Goal: Ask a question

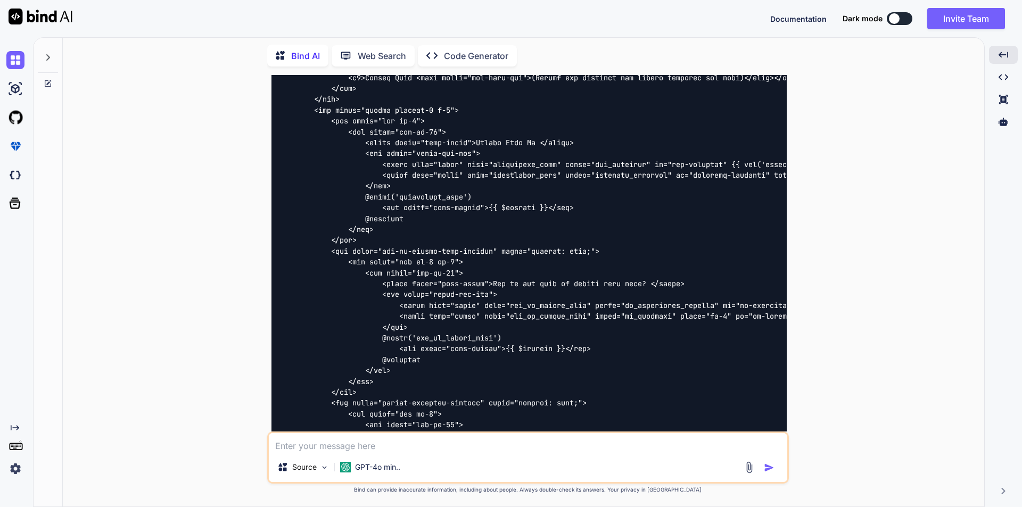
scroll to position [12987, 0]
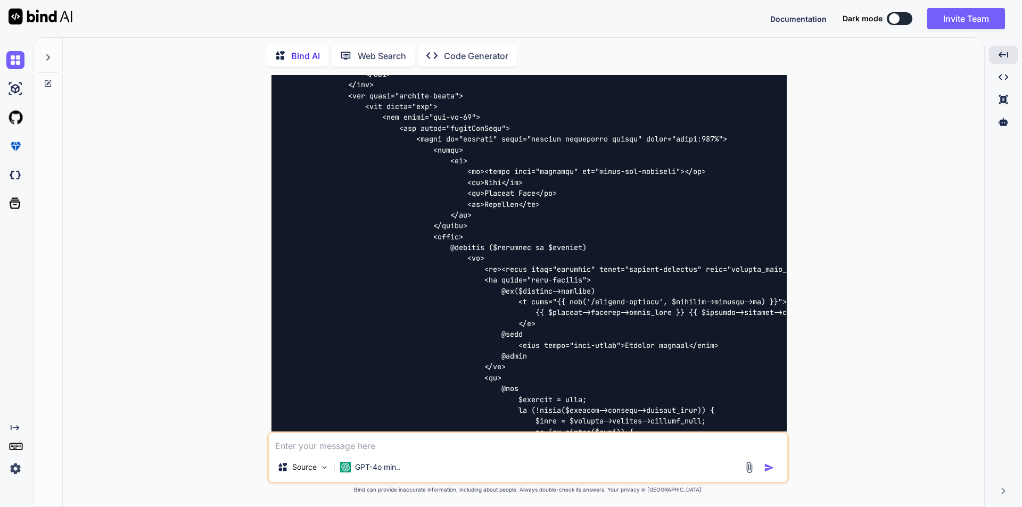
type textarea "x"
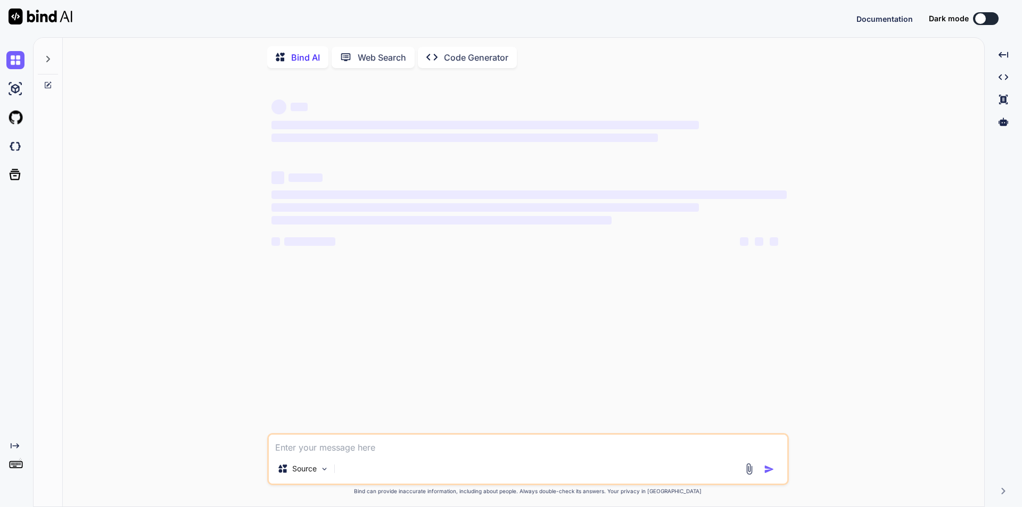
type textarea "x"
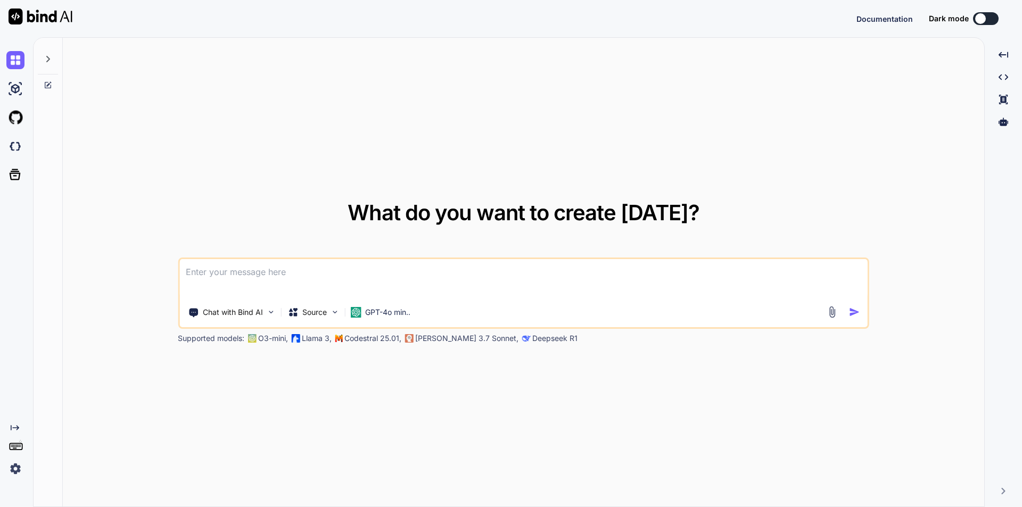
click at [311, 275] on textarea at bounding box center [523, 278] width 688 height 39
type textarea "x"
type textarea ""Using below code i want to integrate functionality to store or create speaker …"
type textarea "x"
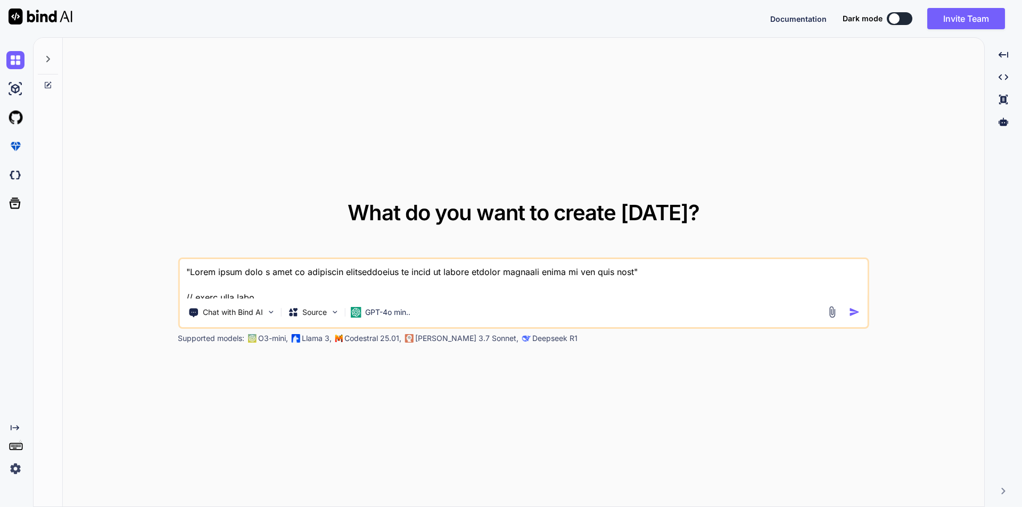
scroll to position [8255, 0]
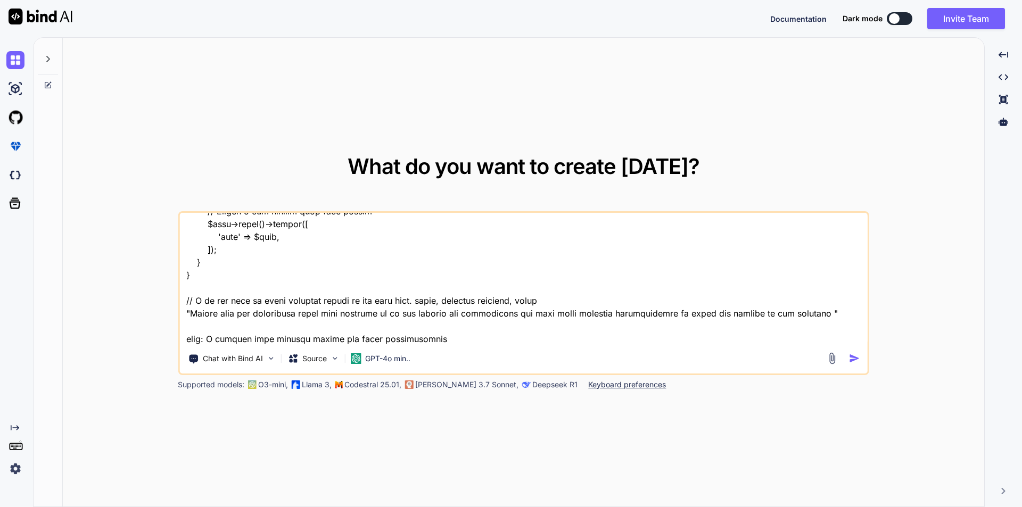
type textarea ""Using below code i want to integrate functionality to store or create speaker …"
click at [855, 359] on img "button" at bounding box center [854, 358] width 11 height 11
type textarea "x"
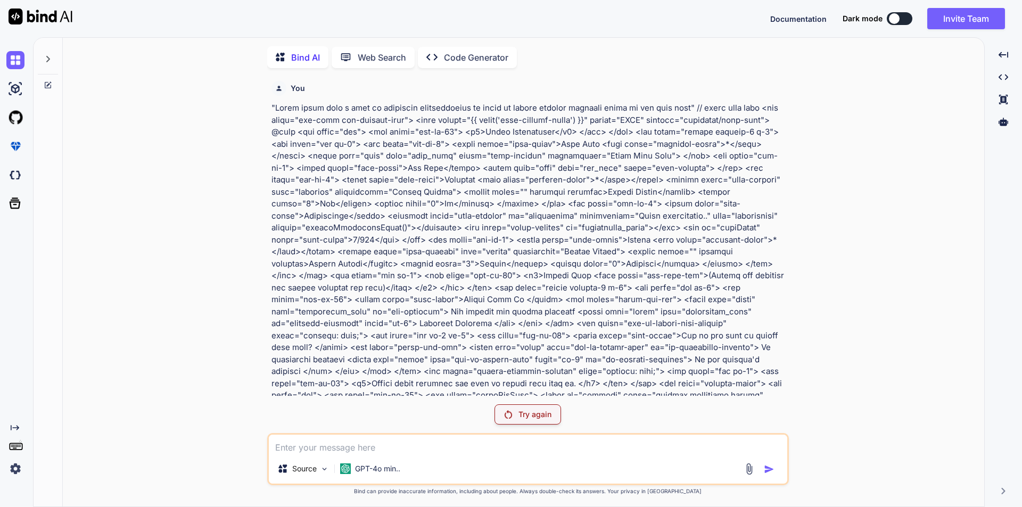
scroll to position [4, 0]
click at [1003, 57] on icon "Created with Pixso." at bounding box center [1004, 55] width 10 height 10
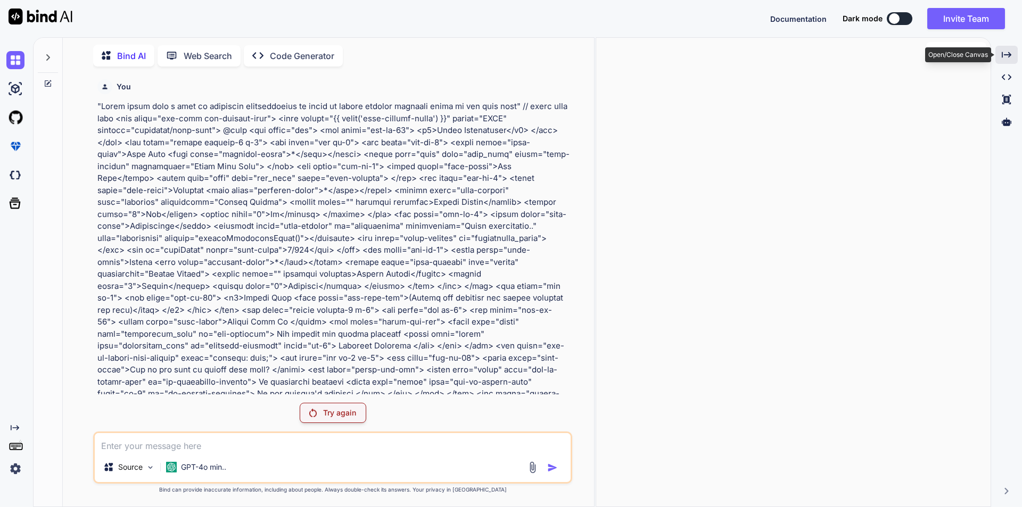
click at [1005, 52] on icon "Created with Pixso." at bounding box center [1007, 55] width 10 height 10
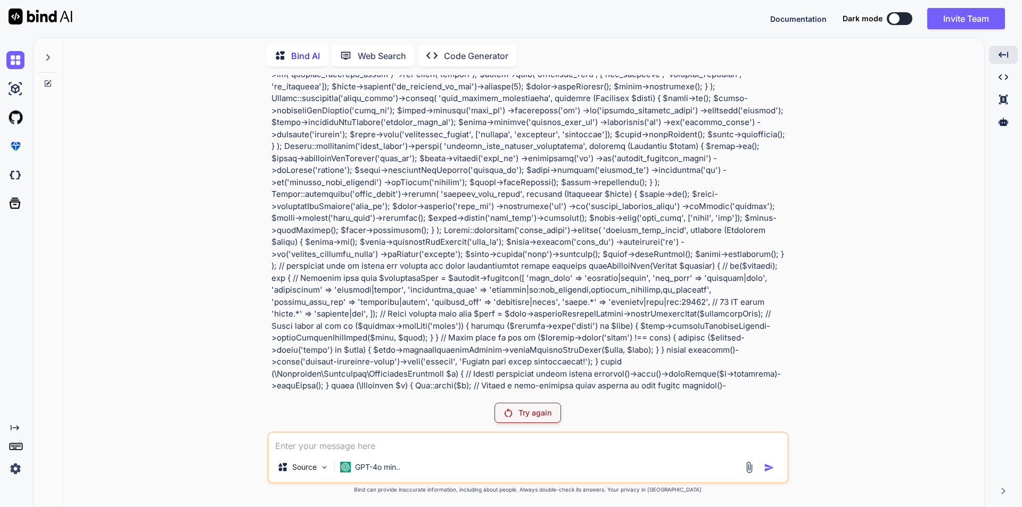
click at [524, 409] on p "Try again" at bounding box center [534, 413] width 33 height 11
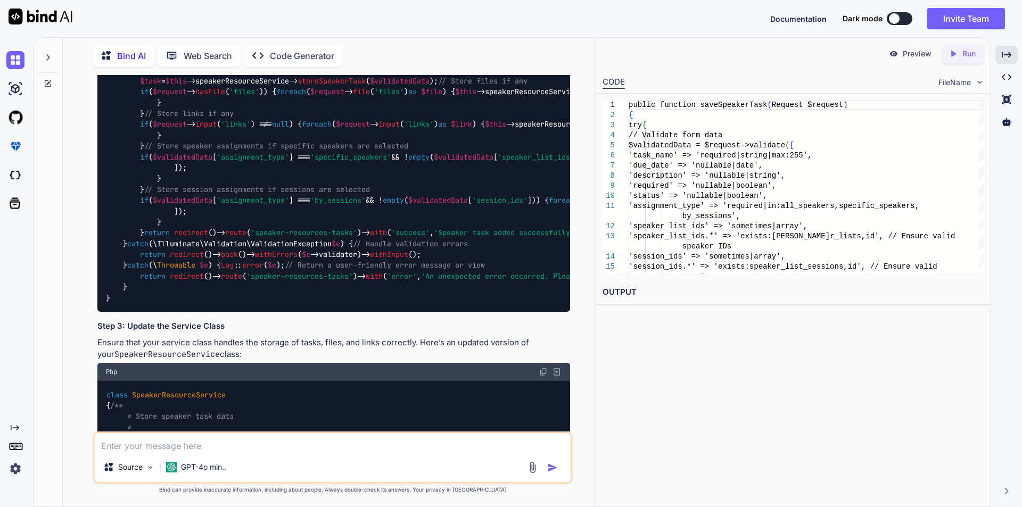
scroll to position [2376, 0]
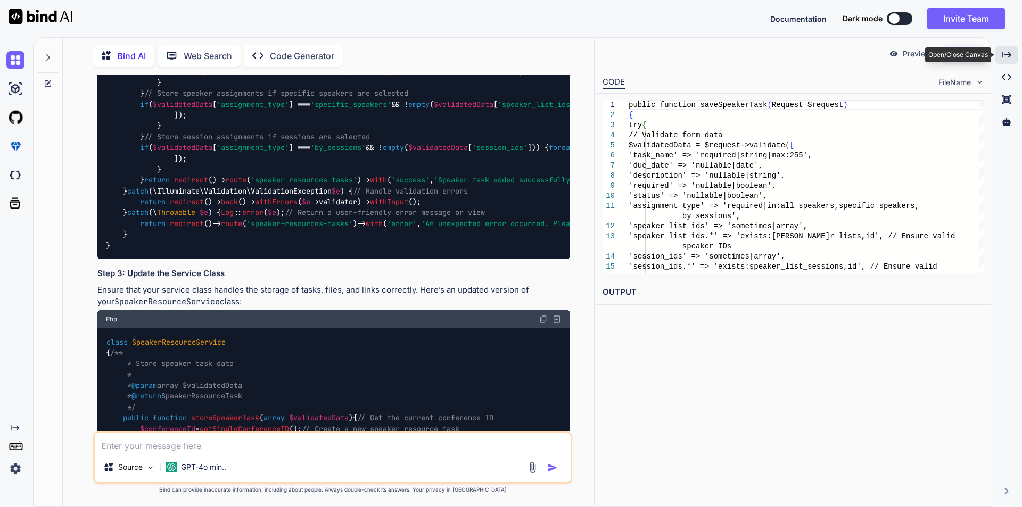
click at [1006, 55] on icon at bounding box center [1007, 55] width 10 height 6
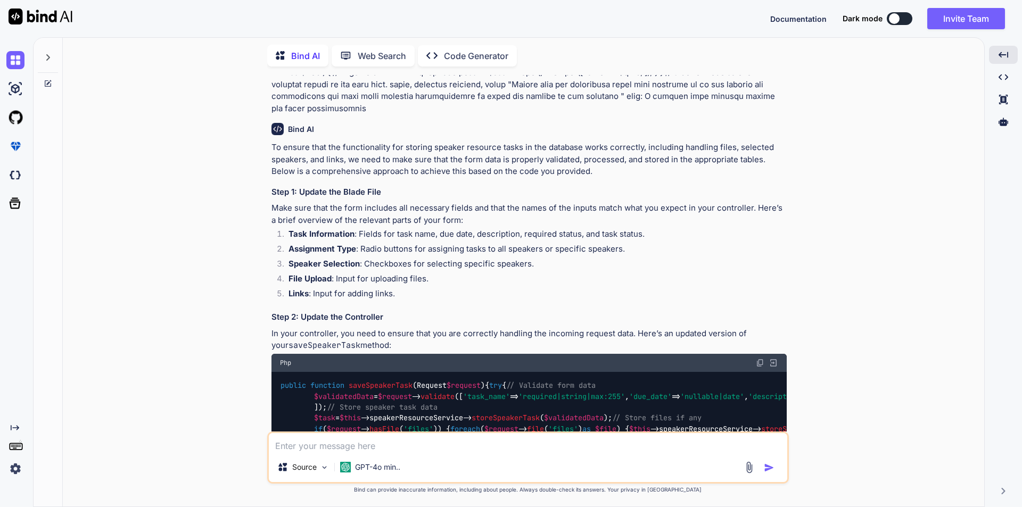
scroll to position [1848, 0]
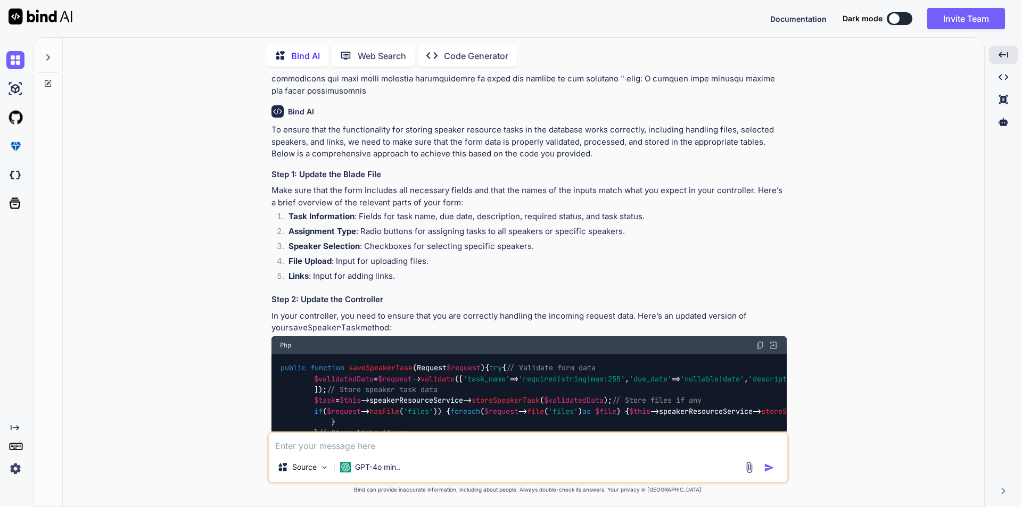
click at [537, 185] on p "Make sure that the form includes all necessary fields and that the names of the…" at bounding box center [528, 197] width 515 height 24
click at [590, 185] on p "Make sure that the form includes all necessary fields and that the names of the…" at bounding box center [528, 197] width 515 height 24
click at [632, 185] on p "Make sure that the form includes all necessary fields and that the names of the…" at bounding box center [528, 197] width 515 height 24
click at [681, 185] on p "Make sure that the form includes all necessary fields and that the names of the…" at bounding box center [528, 197] width 515 height 24
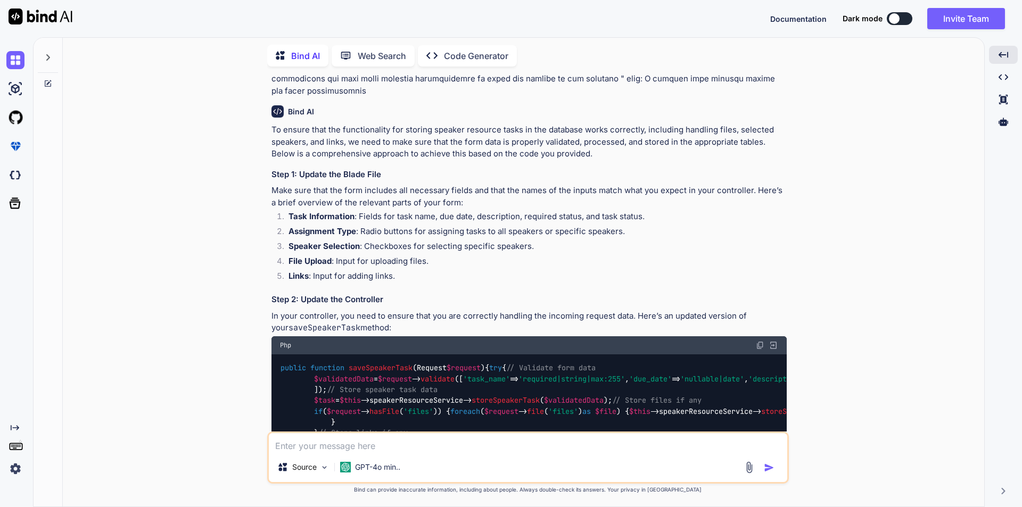
click at [737, 185] on p "Make sure that the form includes all necessary fields and that the names of the…" at bounding box center [528, 197] width 515 height 24
click at [286, 185] on p "Make sure that the form includes all necessary fields and that the names of the…" at bounding box center [528, 197] width 515 height 24
click at [325, 185] on p "Make sure that the form includes all necessary fields and that the names of the…" at bounding box center [528, 197] width 515 height 24
drag, startPoint x: 330, startPoint y: 155, endPoint x: 404, endPoint y: 154, distance: 74.0
click at [331, 185] on p "Make sure that the form includes all necessary fields and that the names of the…" at bounding box center [528, 197] width 515 height 24
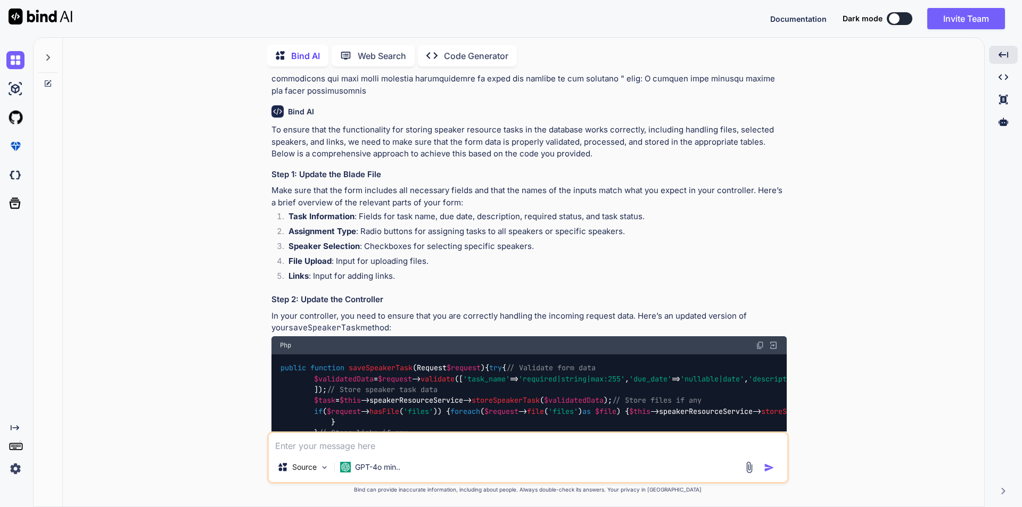
click at [413, 185] on p "Make sure that the form includes all necessary fields and that the names of the…" at bounding box center [528, 197] width 515 height 24
click at [449, 185] on p "Make sure that the form includes all necessary fields and that the names of the…" at bounding box center [528, 197] width 515 height 24
click at [402, 226] on li "Assignment Type : Radio buttons for assigning tasks to all speakers or specific…" at bounding box center [533, 233] width 507 height 15
click at [437, 226] on li "Assignment Type : Radio buttons for assigning tasks to all speakers or specific…" at bounding box center [533, 233] width 507 height 15
click at [487, 226] on li "Assignment Type : Radio buttons for assigning tasks to all speakers or specific…" at bounding box center [533, 233] width 507 height 15
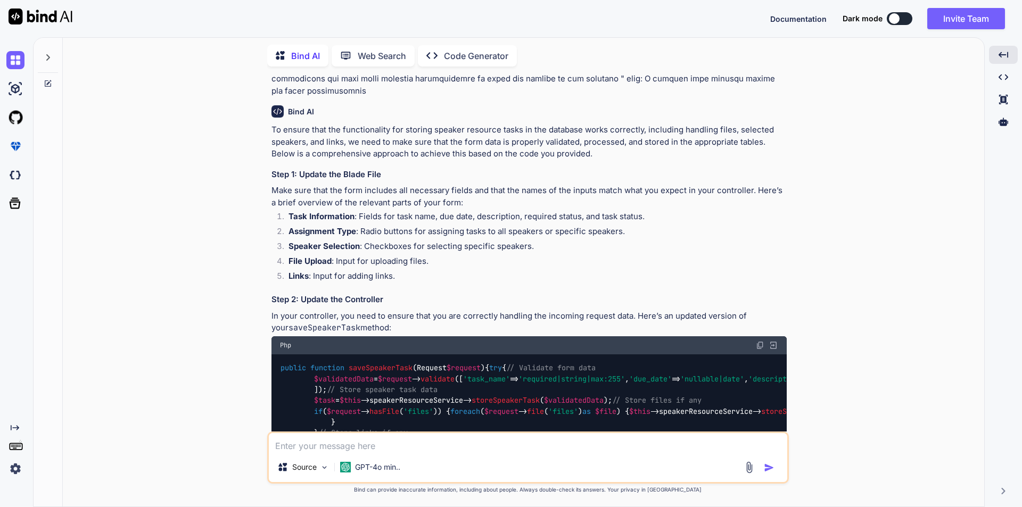
click at [513, 226] on li "Assignment Type : Radio buttons for assigning tasks to all speakers or specific…" at bounding box center [533, 233] width 507 height 15
click at [539, 226] on li "Assignment Type : Radio buttons for assigning tasks to all speakers or specific…" at bounding box center [533, 233] width 507 height 15
click at [620, 226] on li "Assignment Type : Radio buttons for assigning tasks to all speakers or specific…" at bounding box center [533, 233] width 507 height 15
click at [398, 241] on li "Speaker Selection : Checkboxes for selecting specific speakers." at bounding box center [533, 248] width 507 height 15
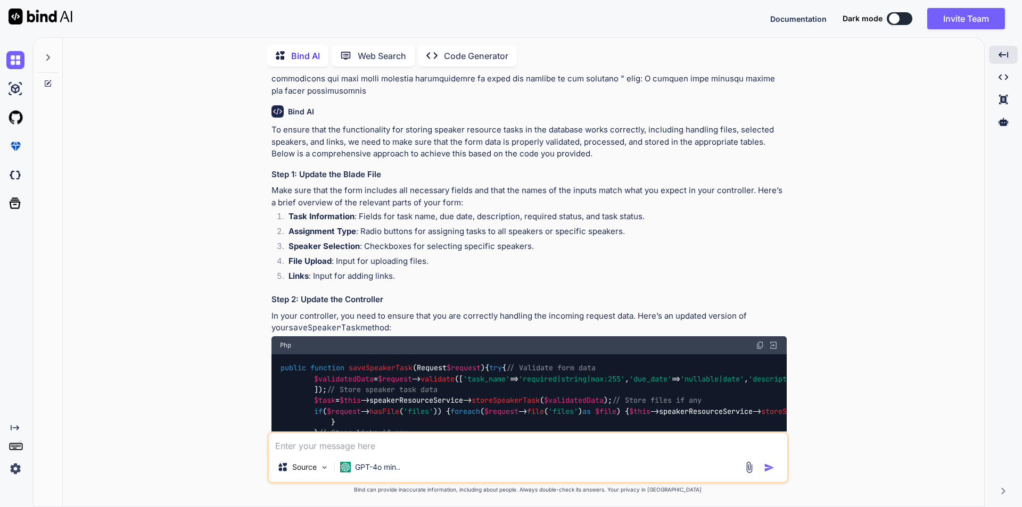
click at [438, 241] on li "Speaker Selection : Checkboxes for selecting specific speakers." at bounding box center [533, 248] width 507 height 15
click at [506, 241] on li "Speaker Selection : Checkboxes for selecting specific speakers." at bounding box center [533, 248] width 507 height 15
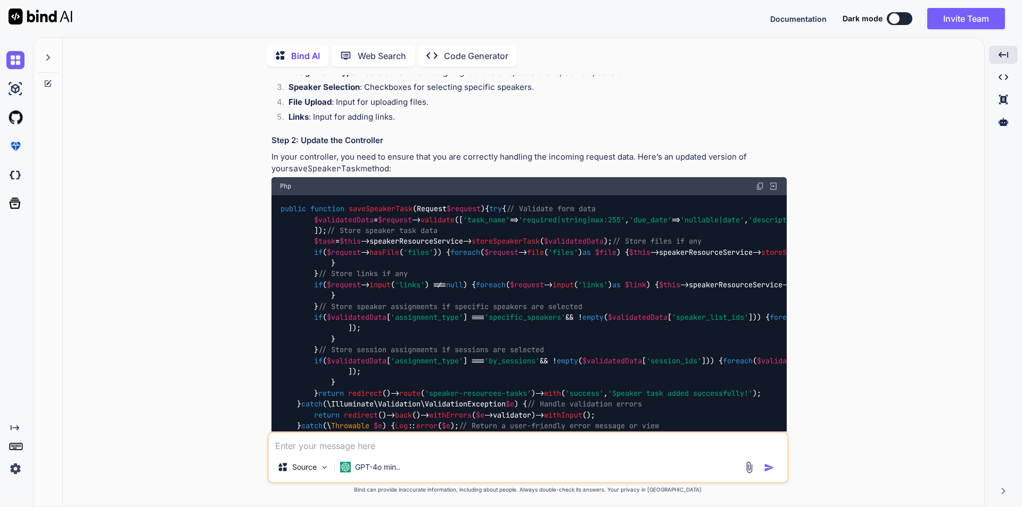
scroll to position [2008, 0]
click at [759, 182] on img at bounding box center [760, 186] width 9 height 9
click at [761, 182] on img at bounding box center [760, 186] width 9 height 9
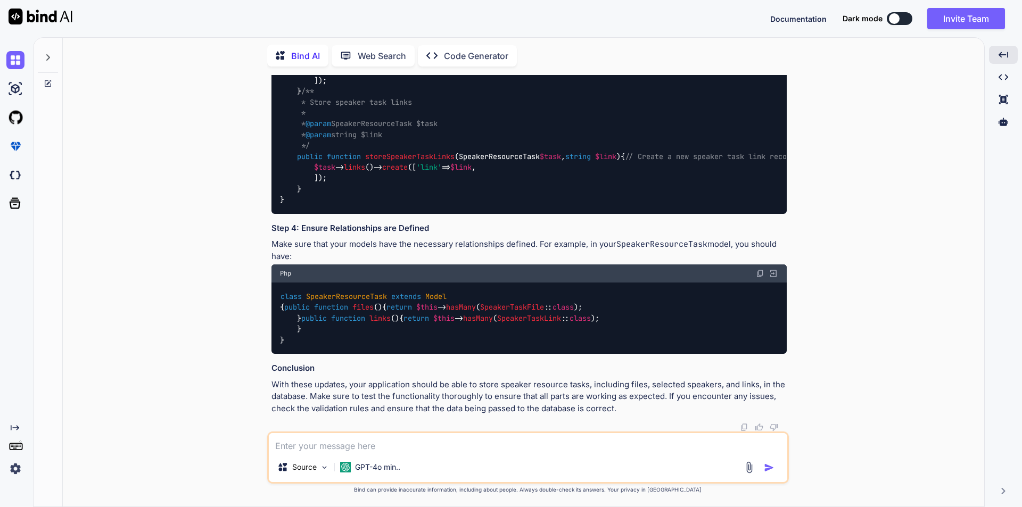
scroll to position [3506, 0]
click at [369, 448] on textarea at bounding box center [528, 442] width 518 height 19
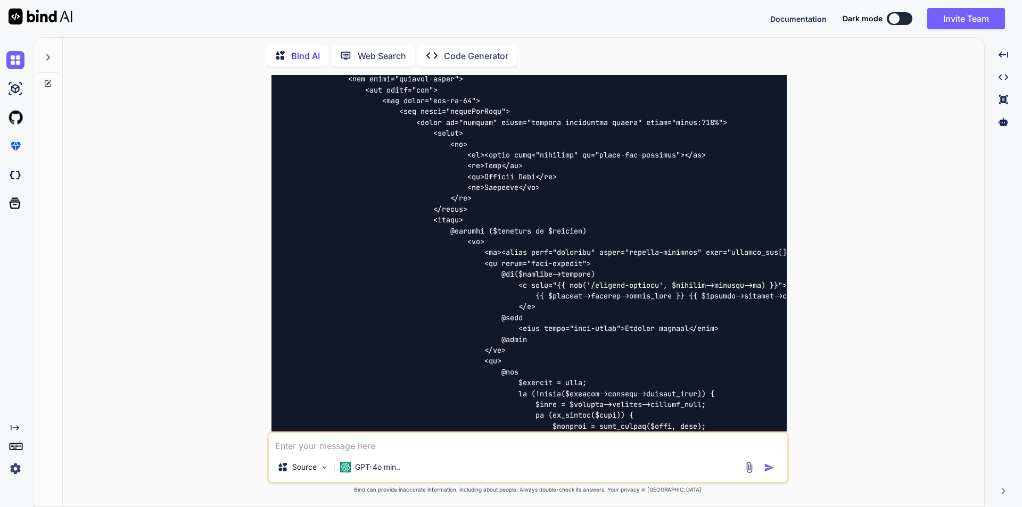
scroll to position [16429, 0]
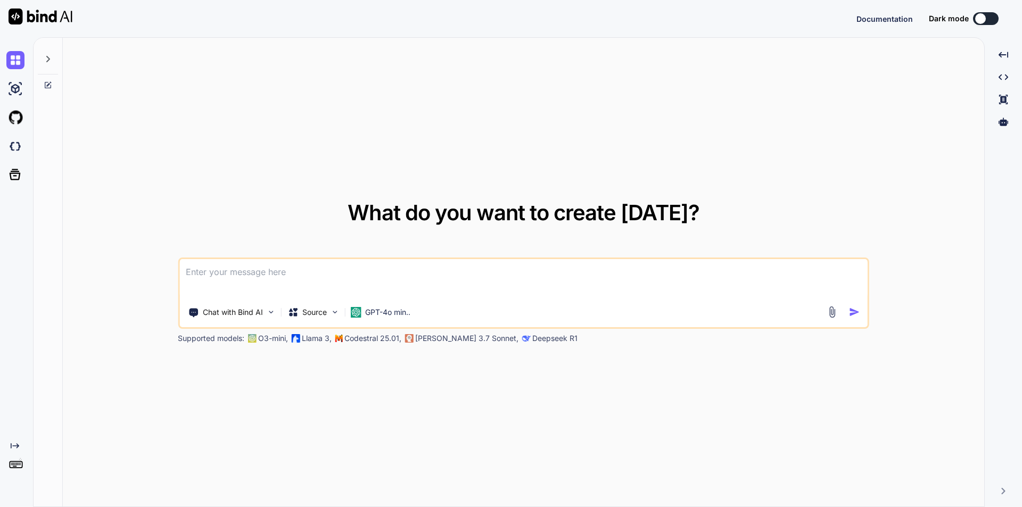
type textarea "x"
click at [337, 277] on textarea at bounding box center [523, 278] width 688 height 39
type textarea ""Using below code i want to integrate functionality to store or create speaker …"
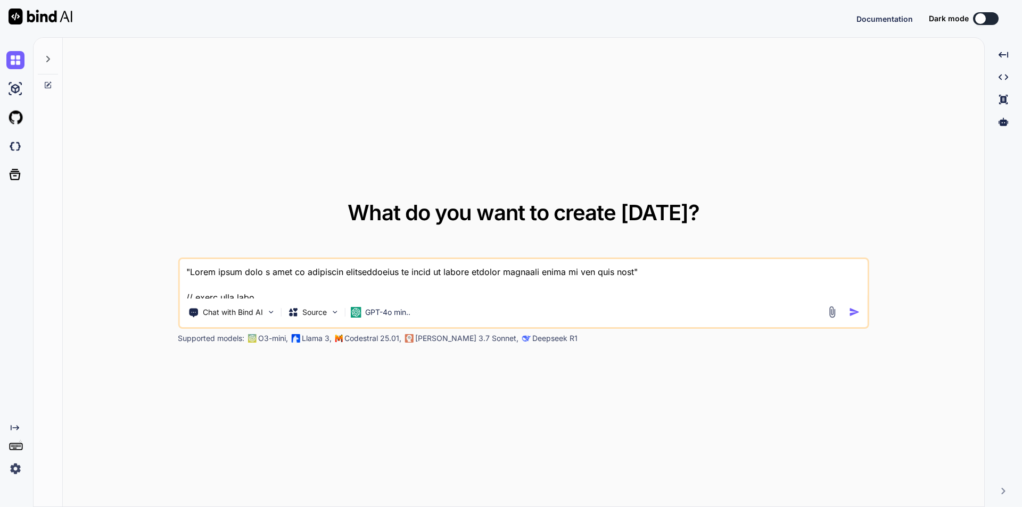
scroll to position [8906, 0]
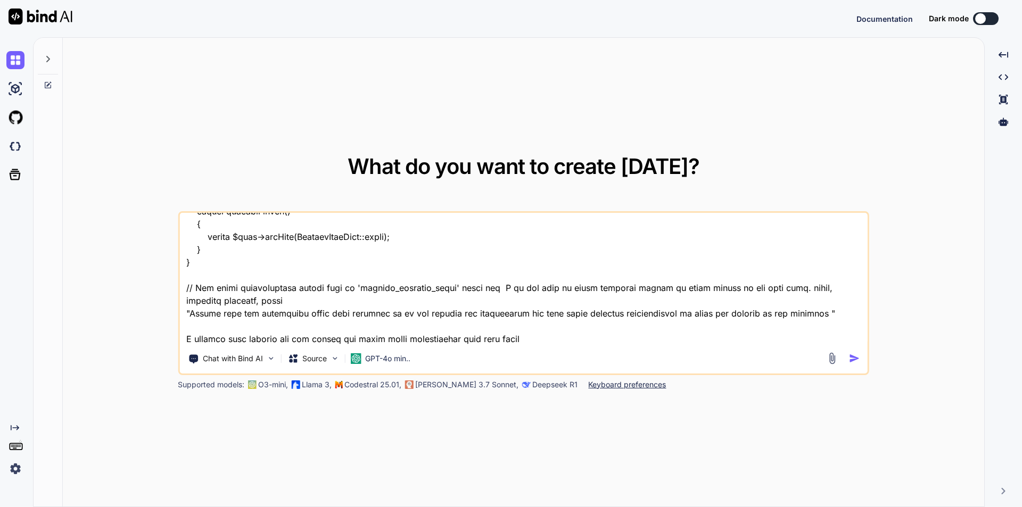
click at [550, 341] on textarea at bounding box center [523, 279] width 688 height 132
type textarea "x"
click at [829, 314] on textarea at bounding box center [523, 279] width 688 height 132
type textarea ""Using below code i want to integrate functionality to store or create speaker …"
type textarea "x"
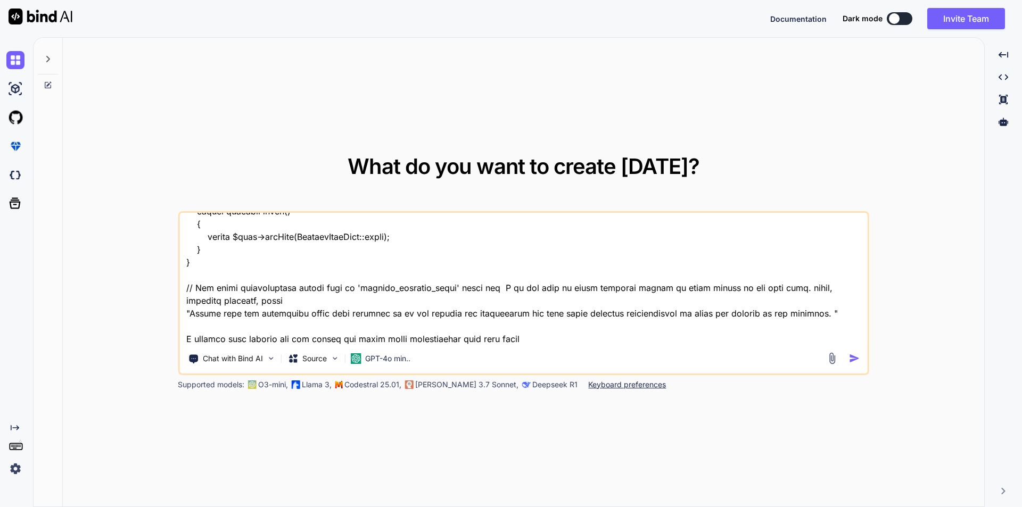
type textarea ""Using below code i want to integrate functionality to store or create speaker …"
type textarea "x"
type textarea ""Using below code i want to integrate functionality to store or create speaker …"
type textarea "x"
type textarea ""Using below code i want to integrate functionality to store or create speaker …"
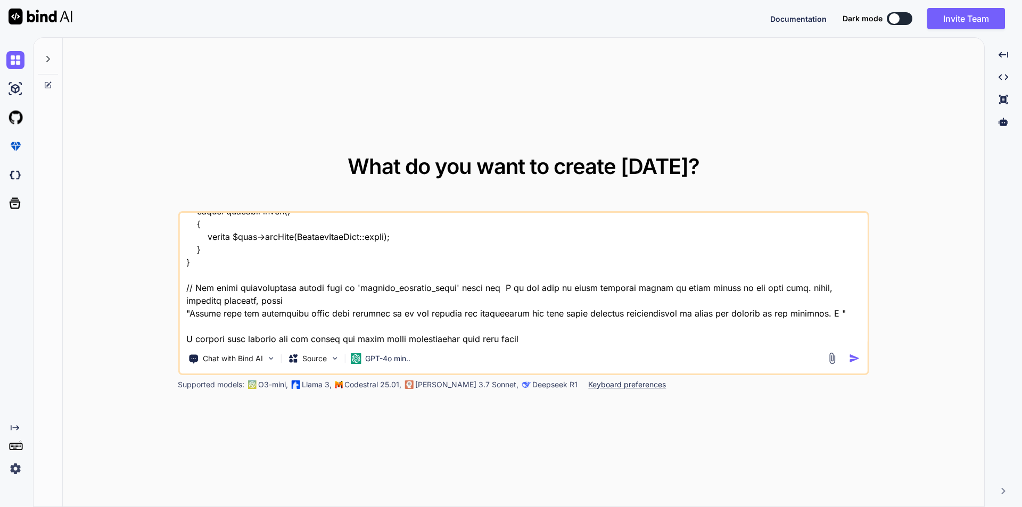
type textarea "x"
type textarea ""Using below code i want to integrate functionality to store or create speaker …"
type textarea "x"
type textarea ""Using below code i want to integrate functionality to store or create speaker …"
type textarea "x"
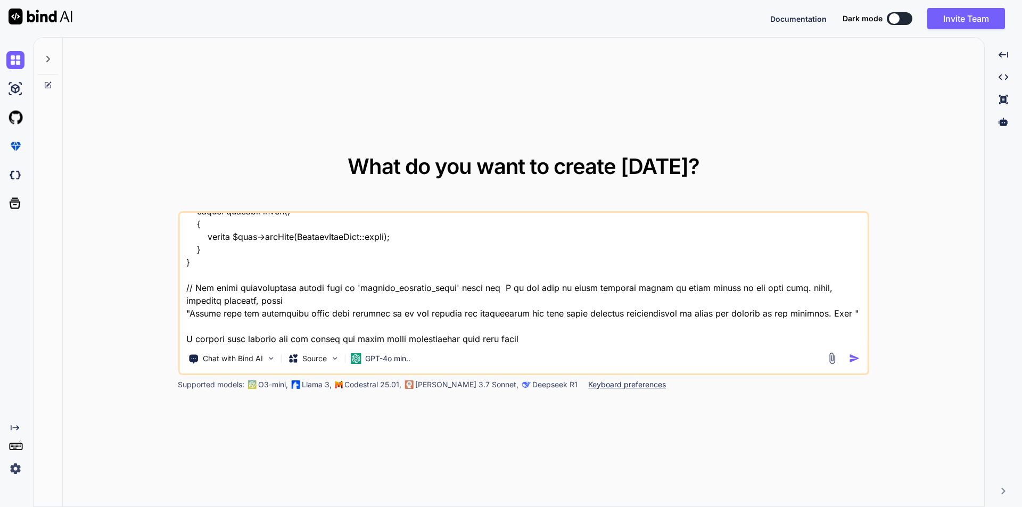
type textarea ""Using below code i want to integrate functionality to store or create speaker …"
type textarea "x"
type textarea ""Using below code i want to integrate functionality to store or create speaker …"
type textarea "x"
type textarea ""Using below code i want to integrate functionality to store or create speaker …"
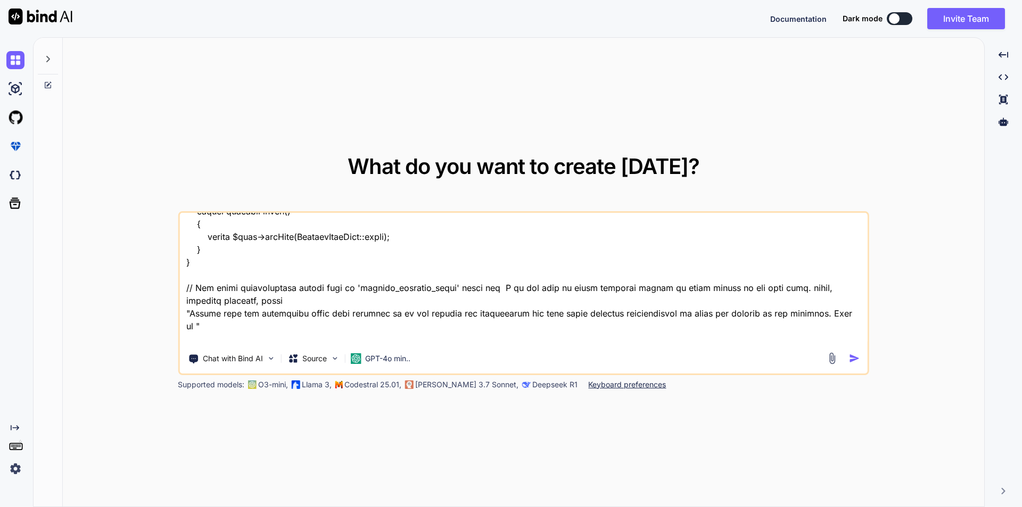
type textarea "x"
type textarea ""Using below code i want to integrate functionality to store or create speaker …"
type textarea "x"
type textarea ""Using below code i want to integrate functionality to store or create speaker …"
type textarea "x"
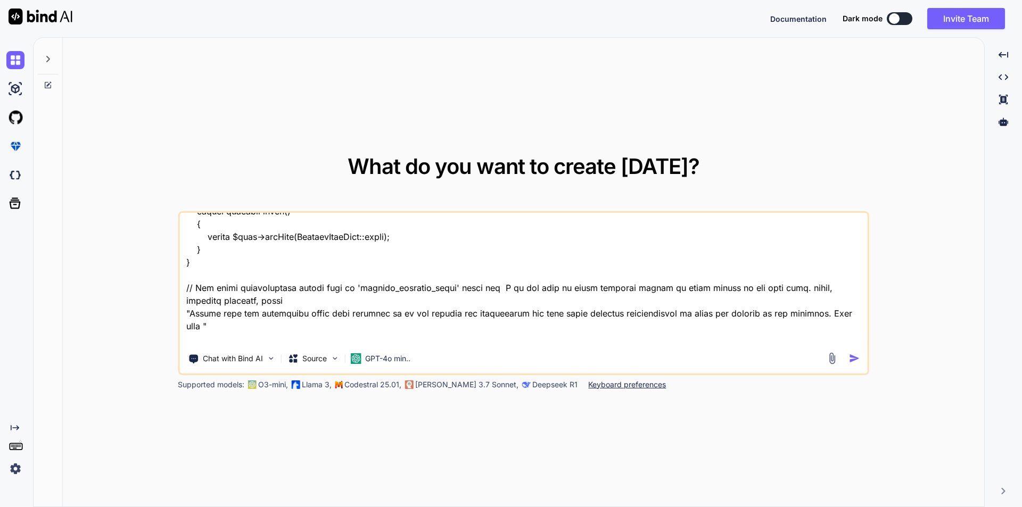
type textarea ""Using below code i want to integrate functionality to store or create speaker …"
type textarea "x"
type textarea ""Using below code i want to integrate functionality to store or create speaker …"
type textarea "x"
type textarea ""Using below code i want to integrate functionality to store or create speaker …"
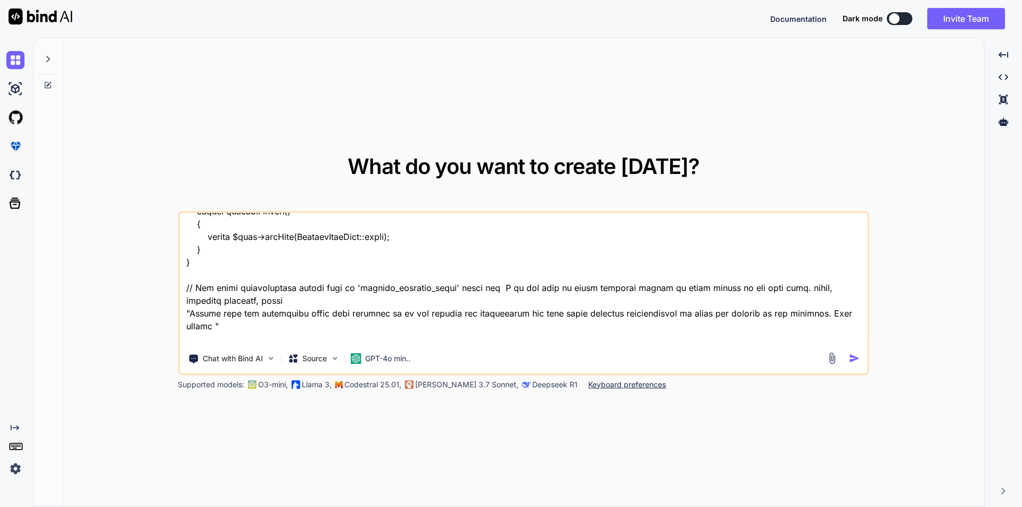
type textarea "x"
type textarea ""Using below code i want to integrate functionality to store or create speaker …"
type textarea "x"
type textarea ""Using below code i want to integrate functionality to store or create speaker …"
type textarea "x"
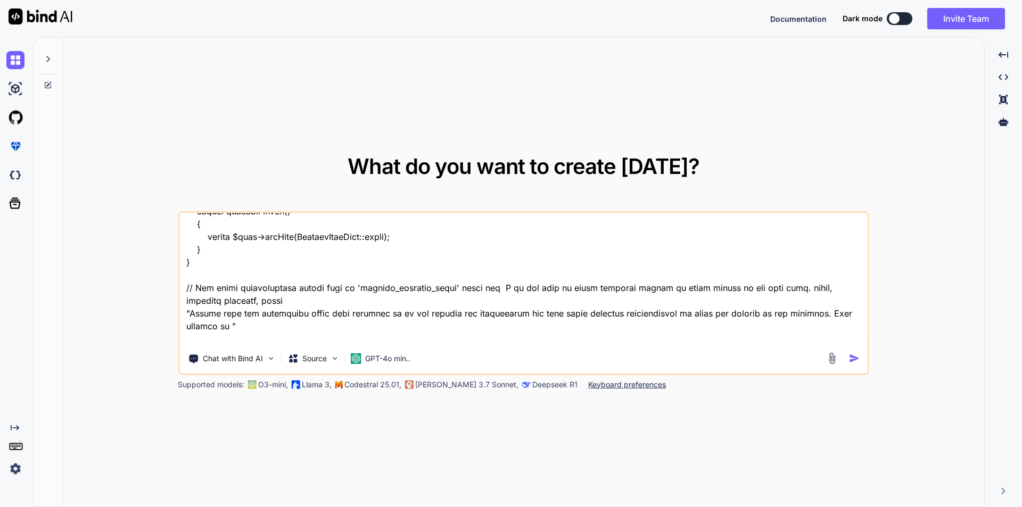
type textarea ""Using below code i want to integrate functionality to store or create speaker …"
type textarea "x"
type textarea ""Using below code i want to integrate functionality to store or create speaker …"
type textarea "x"
type textarea ""Using below code i want to integrate functionality to store or create speaker …"
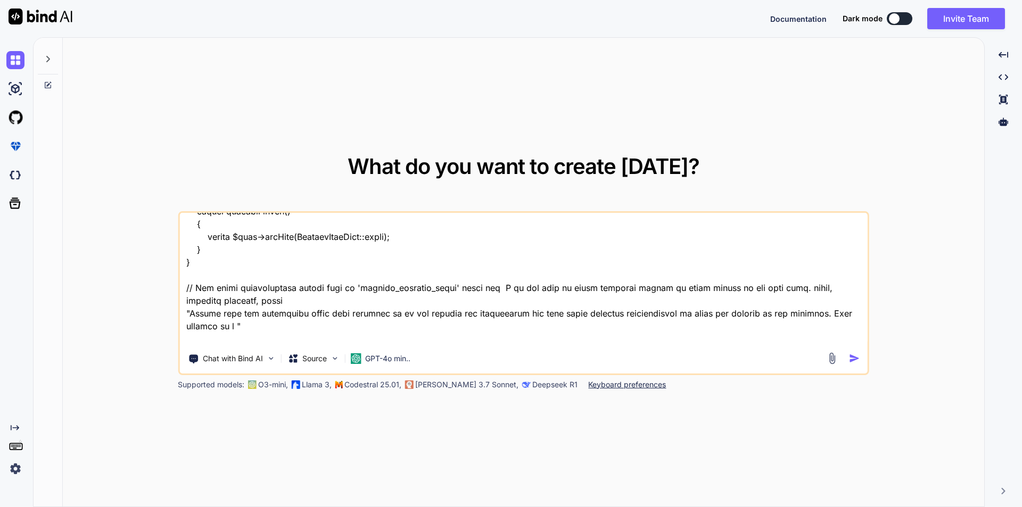
type textarea "x"
type textarea ""Using below code i want to integrate functionality to store or create speaker …"
type textarea "x"
type textarea ""Using below code i want to integrate functionality to store or create speaker …"
type textarea "x"
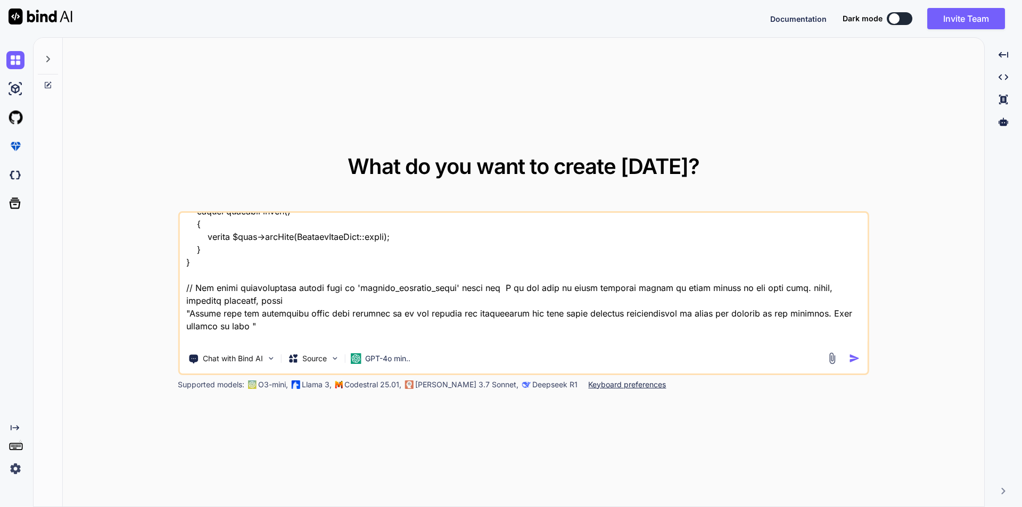
type textarea ""Using below code i want to integrate functionality to store or create speaker …"
type textarea "x"
type textarea ""Using below code i want to integrate functionality to store or create speaker …"
type textarea "x"
type textarea ""Using below code i want to integrate functionality to store or create speaker …"
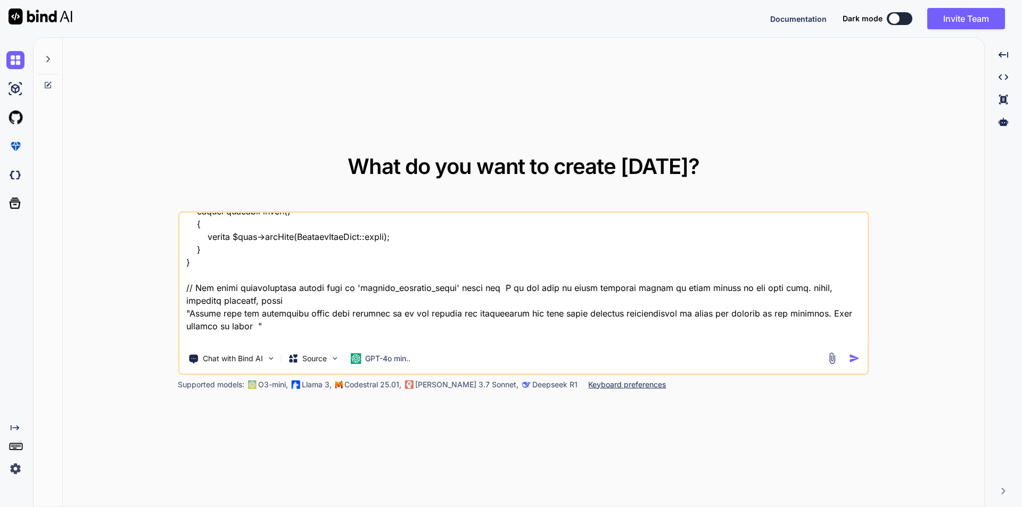
type textarea "x"
type textarea ""Using below code i want to integrate functionality to store or create speaker …"
type textarea "x"
type textarea ""Using below code i want to integrate functionality to store or create speaker …"
type textarea "x"
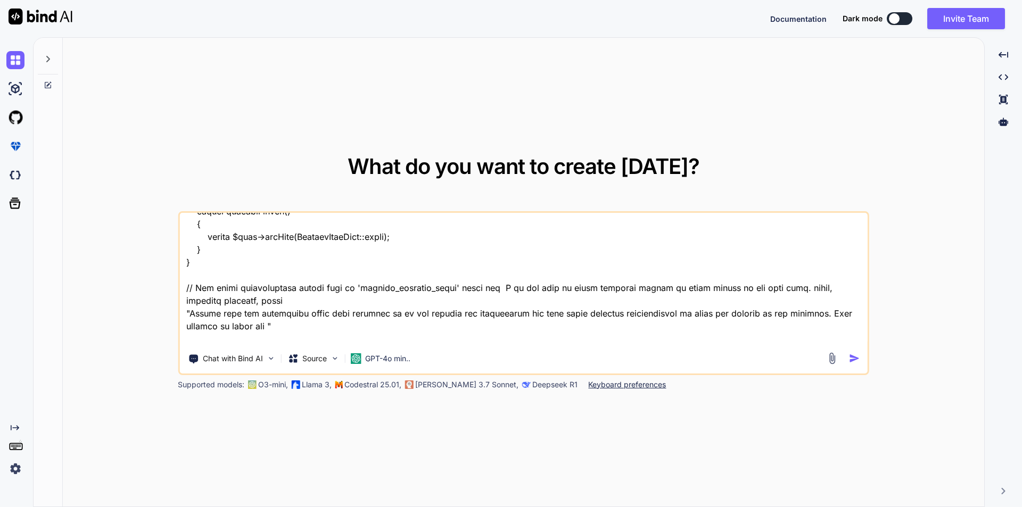
type textarea ""Using below code i want to integrate functionality to store or create speaker …"
type textarea "x"
type textarea ""Using below code i want to integrate functionality to store or create speaker …"
type textarea "x"
type textarea ""Using below code i want to integrate functionality to store or create speaker …"
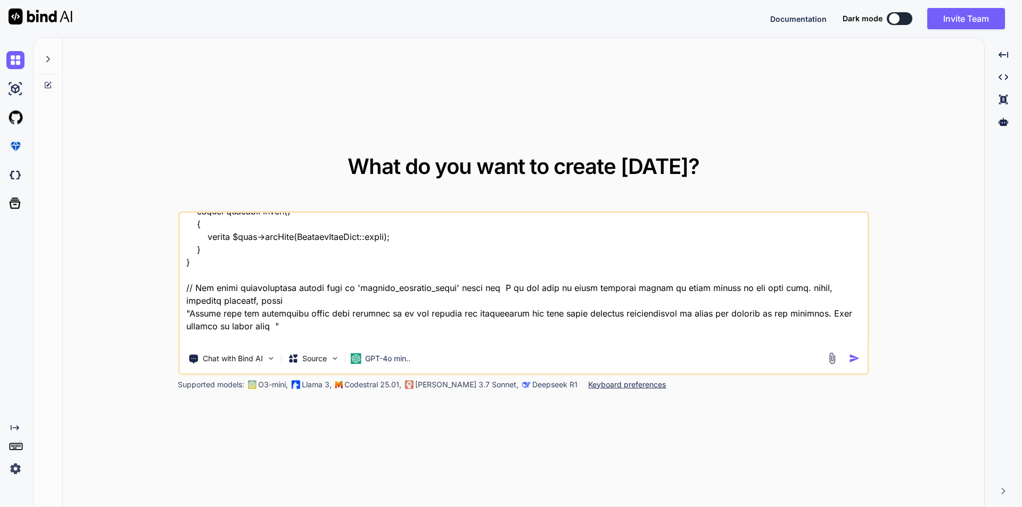
type textarea "x"
type textarea ""Using below code i want to integrate functionality to store or create speaker …"
type textarea "x"
type textarea ""Using below code i want to integrate functionality to store or create speaker …"
type textarea "x"
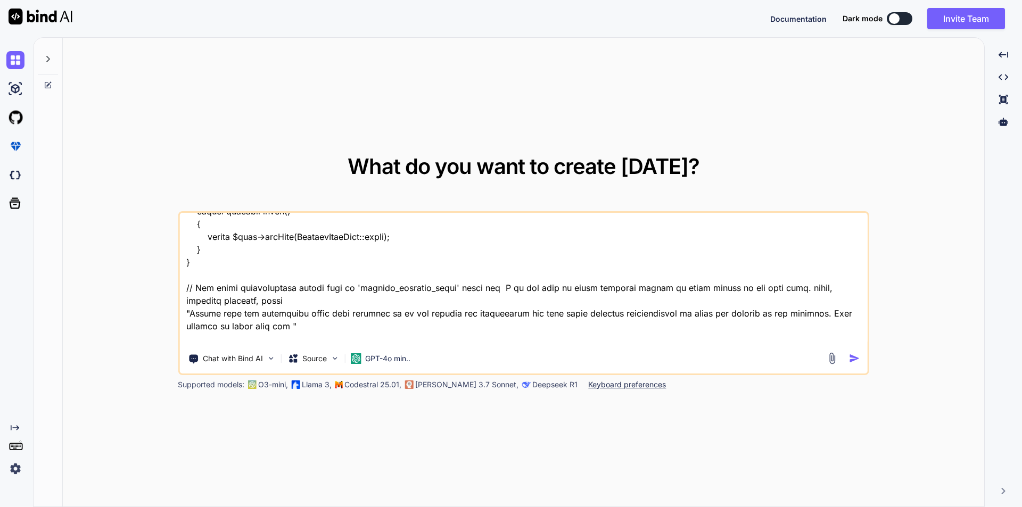
type textarea ""Using below code i want to integrate functionality to store or create speaker …"
type textarea "x"
type textarea ""Using below code i want to integrate functionality to store or create speaker …"
type textarea "x"
type textarea ""Using below code i want to integrate functionality to store or create speaker …"
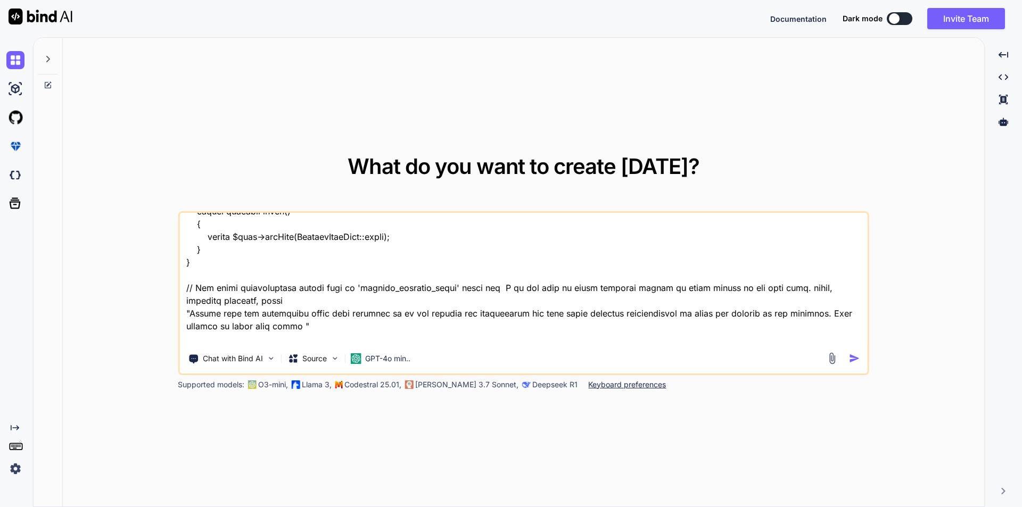
type textarea "x"
type textarea ""Using below code i want to integrate functionality to store or create speaker …"
type textarea "x"
type textarea ""Using below code i want to integrate functionality to store or create speaker …"
type textarea "x"
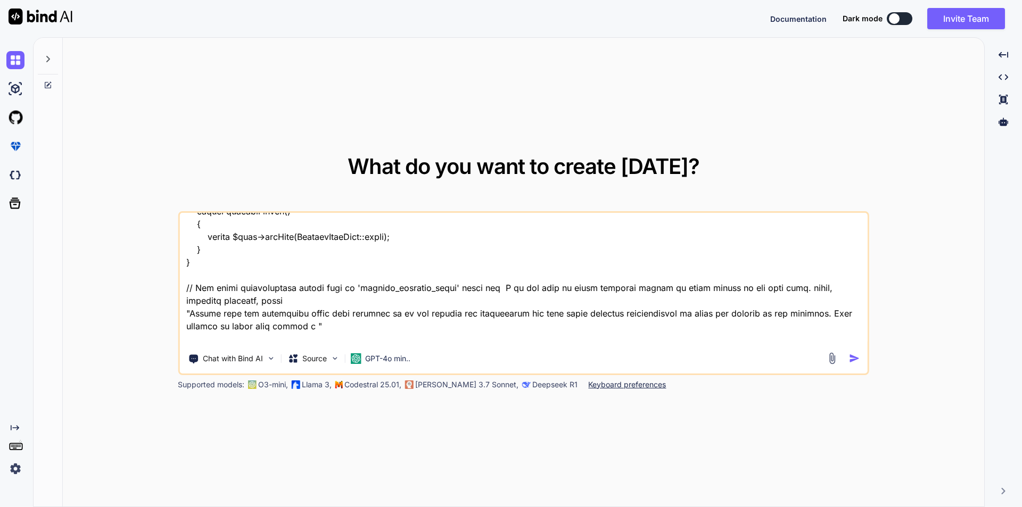
type textarea ""Using below code i want to integrate functionality to store or create speaker …"
type textarea "x"
type textarea ""Using below code i want to integrate functionality to store or create speaker …"
type textarea "x"
type textarea ""Using below code i want to integrate functionality to store or create speaker …"
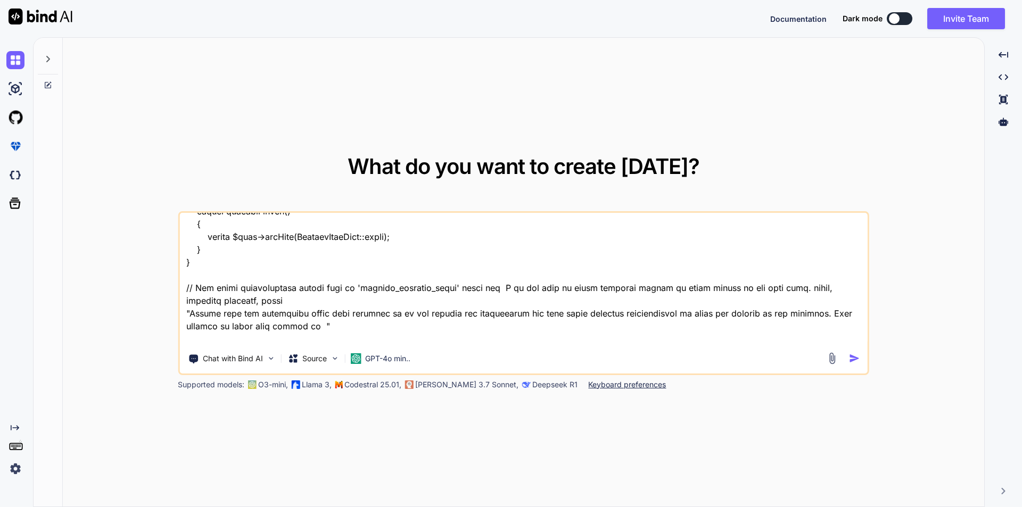
type textarea "x"
type textarea ""Using below code i want to integrate functionality to store or create speaker …"
type textarea "x"
type textarea ""Using below code i want to integrate functionality to store or create speaker …"
type textarea "x"
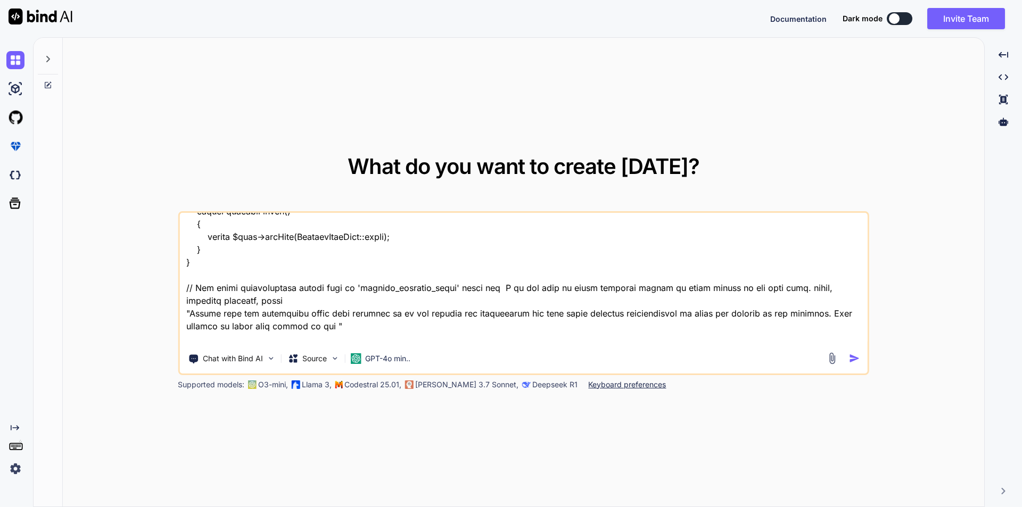
type textarea ""Using below code i want to integrate functionality to store or create speaker …"
type textarea "x"
type textarea ""Using below code i want to integrate functionality to store or create speaker …"
type textarea "x"
type textarea ""Using below code i want to integrate functionality to store or create speaker …"
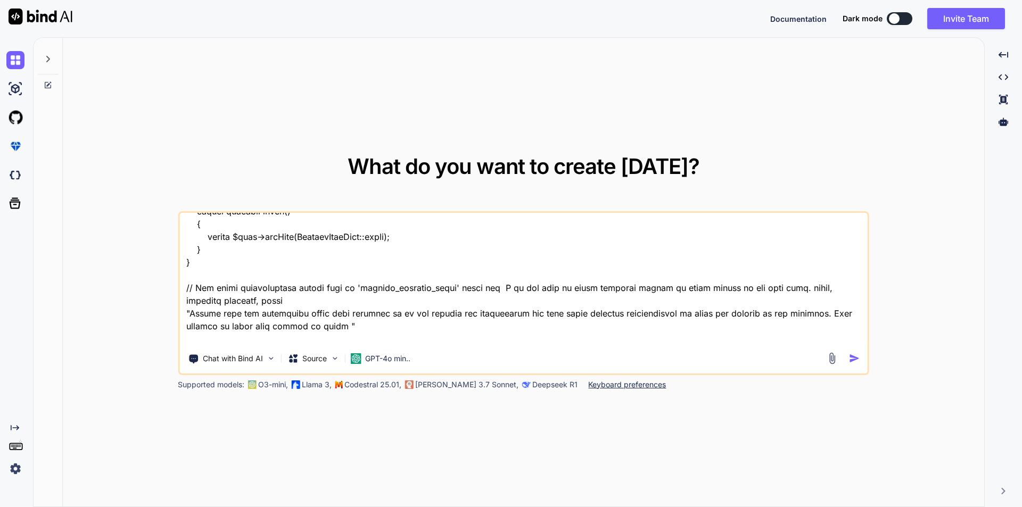
type textarea "x"
type textarea ""Using below code i want to integrate functionality to store or create speaker …"
type textarea "x"
type textarea ""Using below code i want to integrate functionality to store or create speaker …"
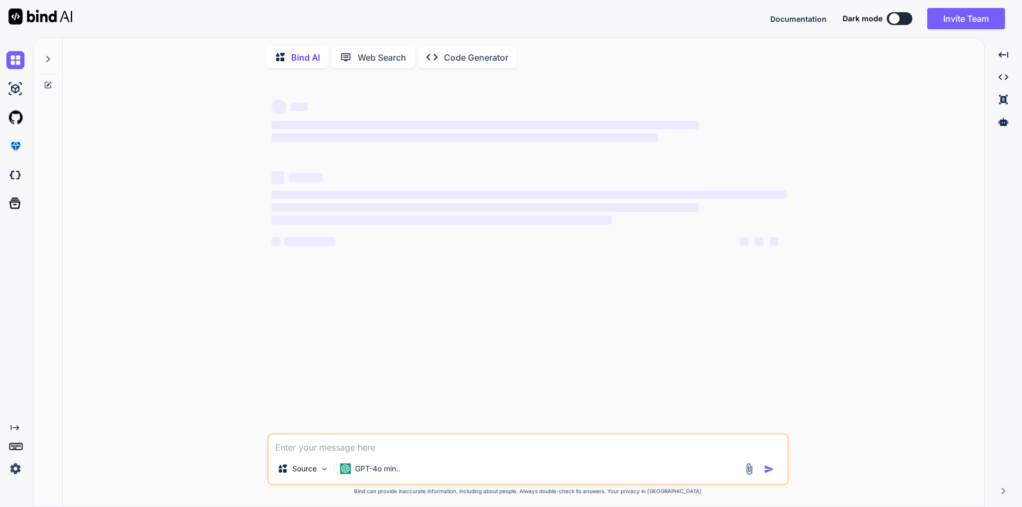
type textarea "x"
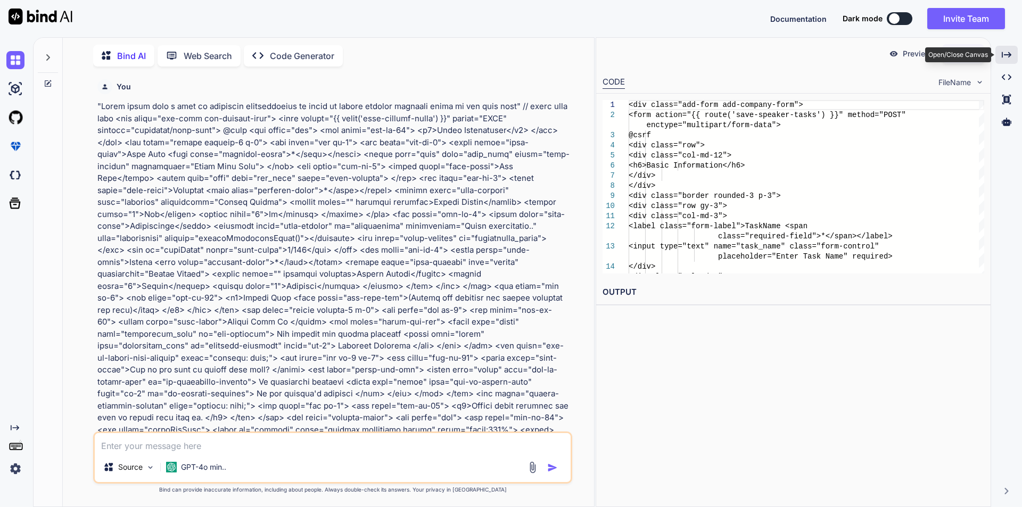
click at [1002, 56] on icon at bounding box center [1007, 55] width 10 height 6
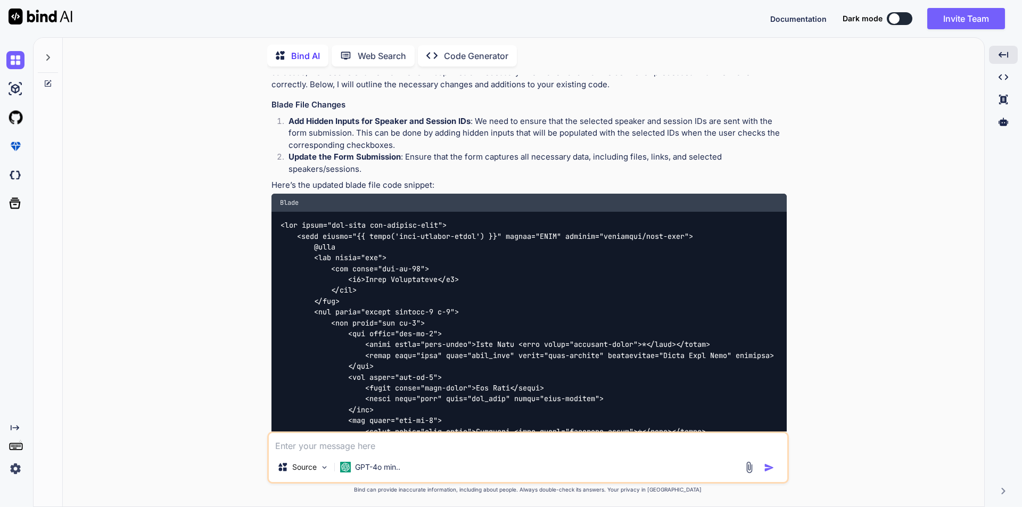
scroll to position [1945, 0]
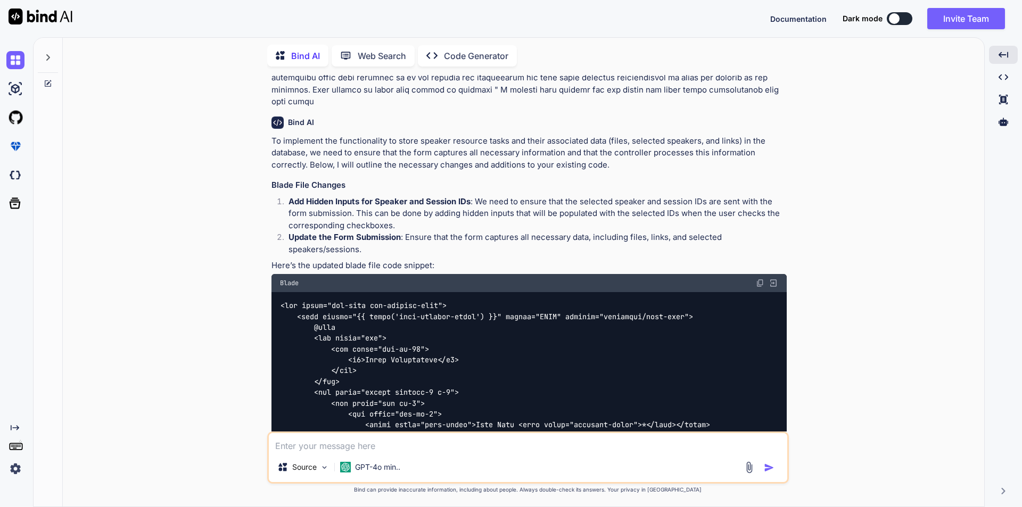
click at [759, 279] on img at bounding box center [760, 283] width 9 height 9
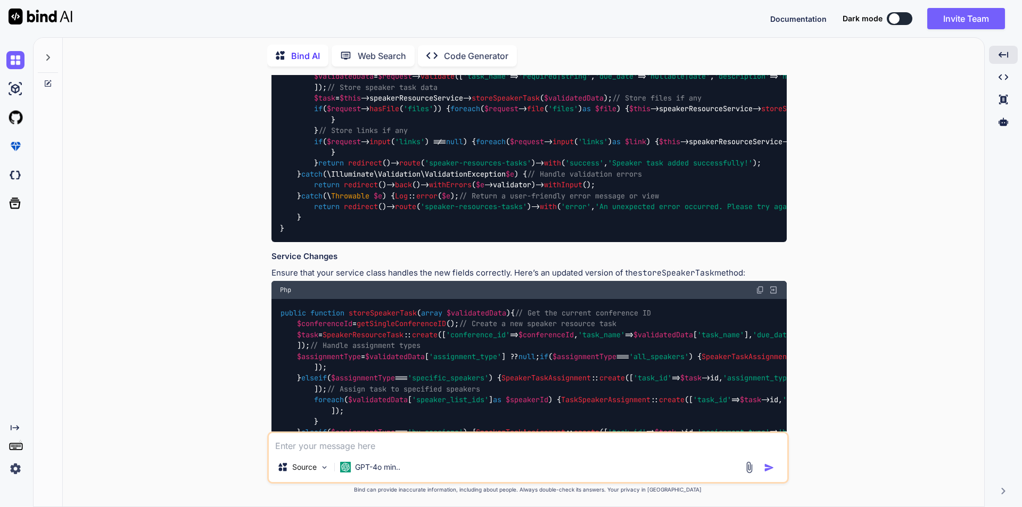
scroll to position [5299, 0]
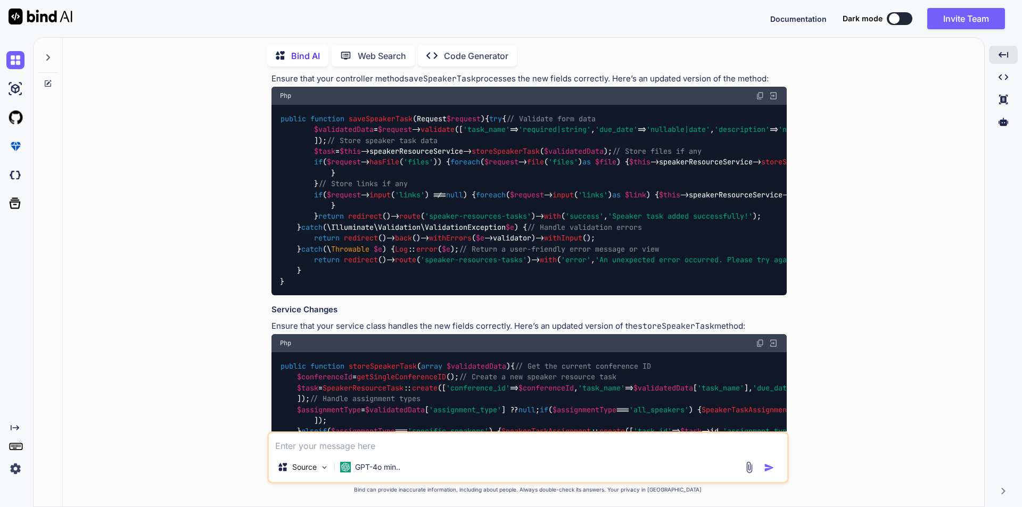
click at [759, 100] on img at bounding box center [760, 96] width 9 height 9
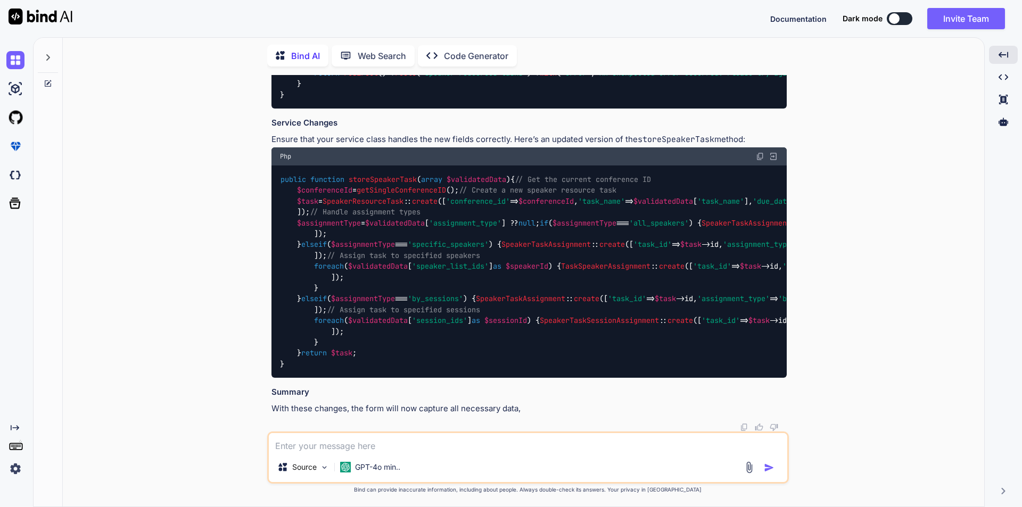
scroll to position [5884, 0]
click at [759, 152] on img at bounding box center [760, 156] width 9 height 9
click at [392, 437] on textarea at bounding box center [528, 442] width 518 height 19
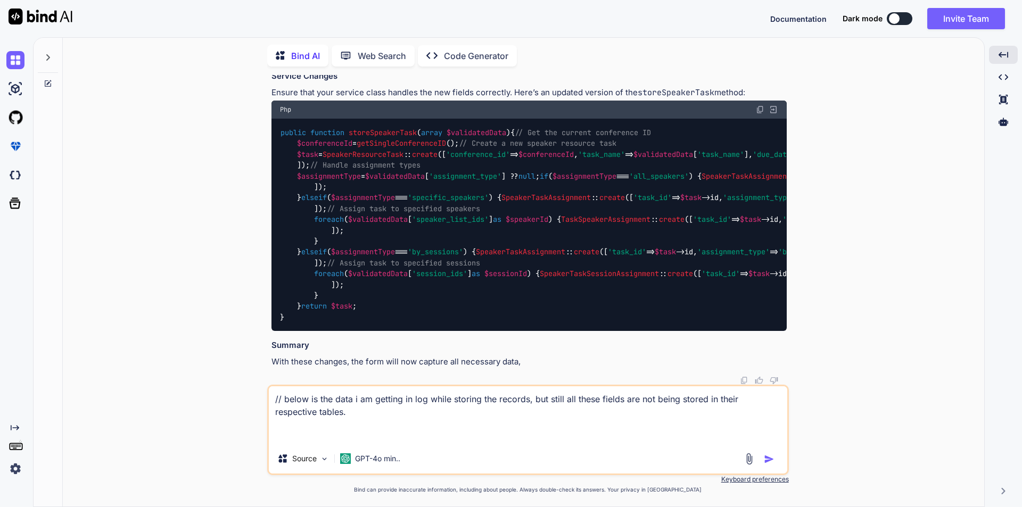
paste textarea "[[DATE] 13:44:29] [DOMAIN_NAME]: array ( '_token' => 'MIztXjFRV0ziMGK9Y0EWM5zXH…"
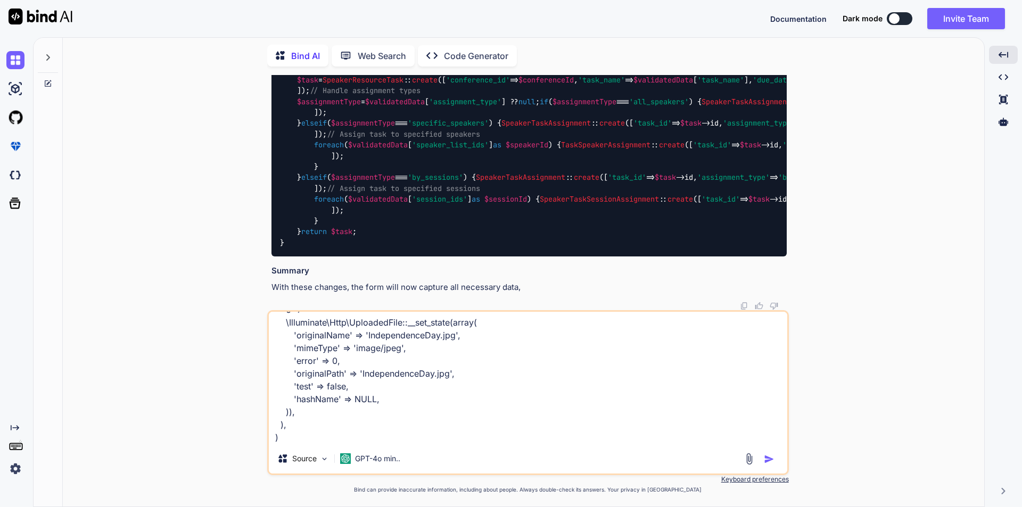
scroll to position [296, 0]
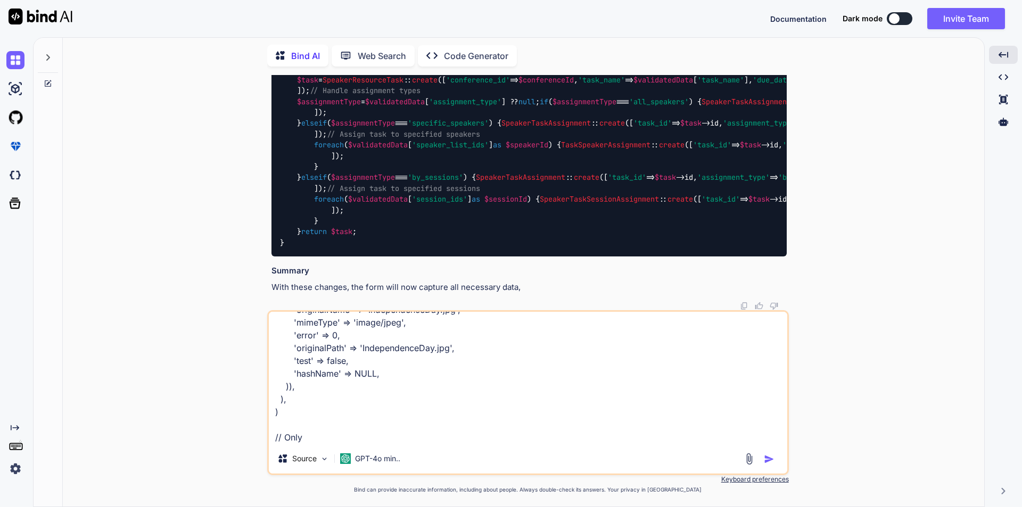
drag, startPoint x: 315, startPoint y: 440, endPoint x: 338, endPoint y: 440, distance: 23.4
click at [315, 440] on textarea "// below is the data i am getting in log while storing the records, but still a…" at bounding box center [528, 378] width 518 height 132
paste textarea "'task_name' => 'Task2', 'due_date' => '[DATE]', 'required' => '1', 'description…"
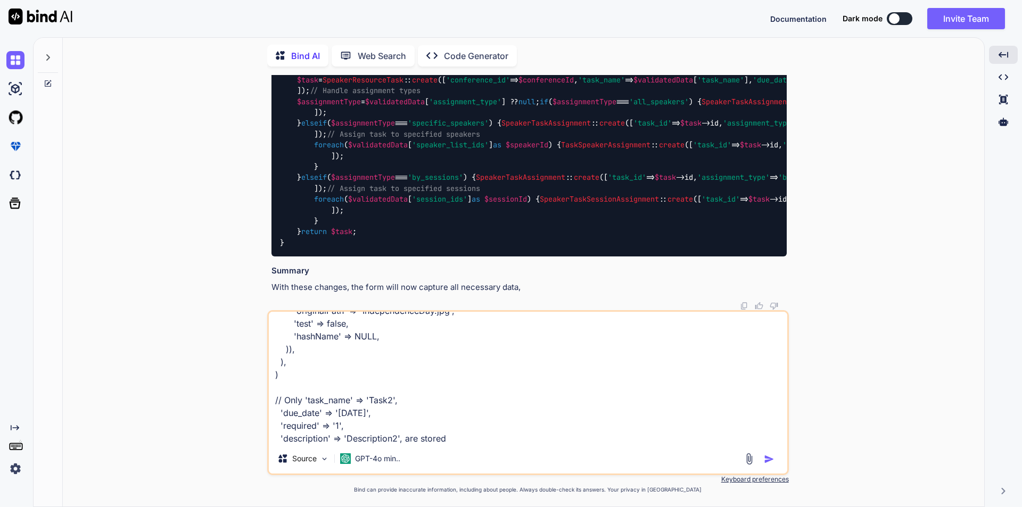
scroll to position [359, 0]
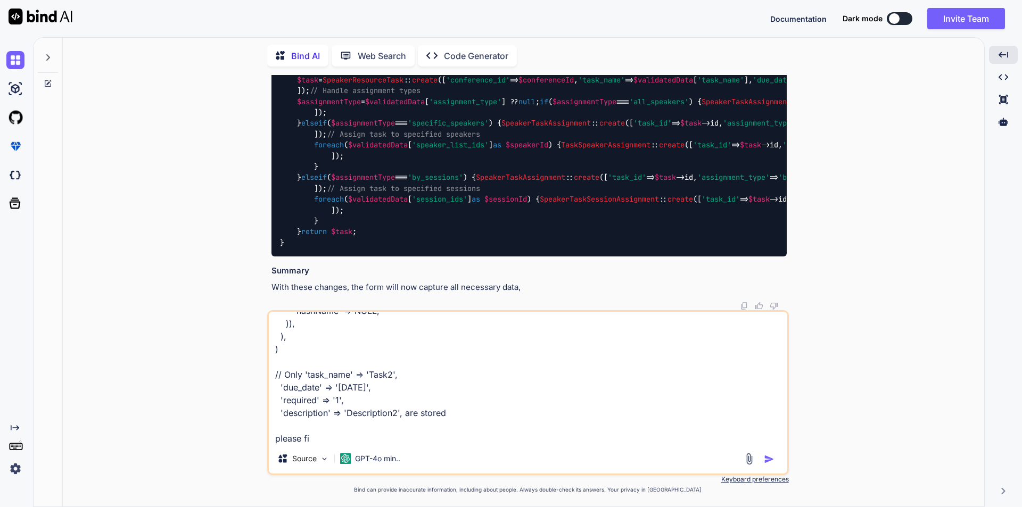
type textarea "// below is the data i am getting in log while storing the records, but still a…"
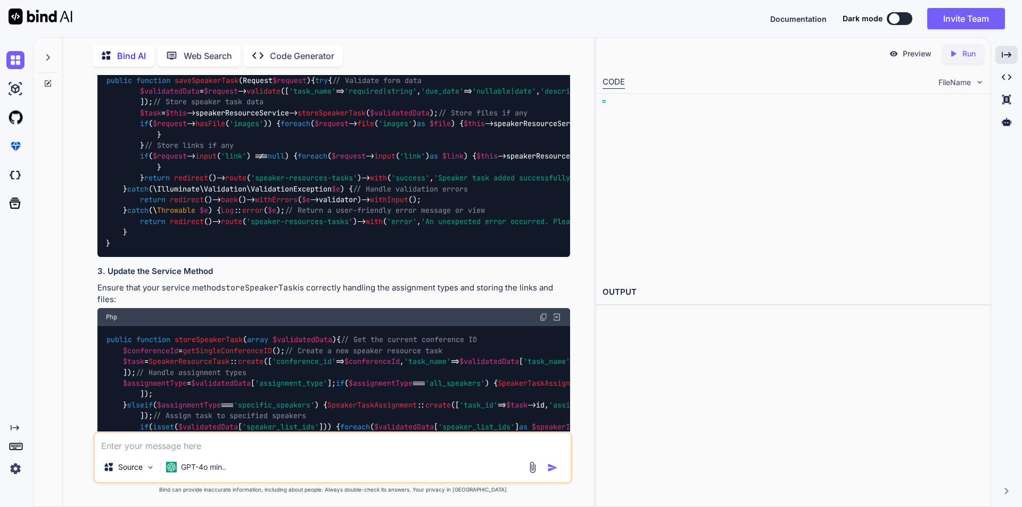
scroll to position [6633, 0]
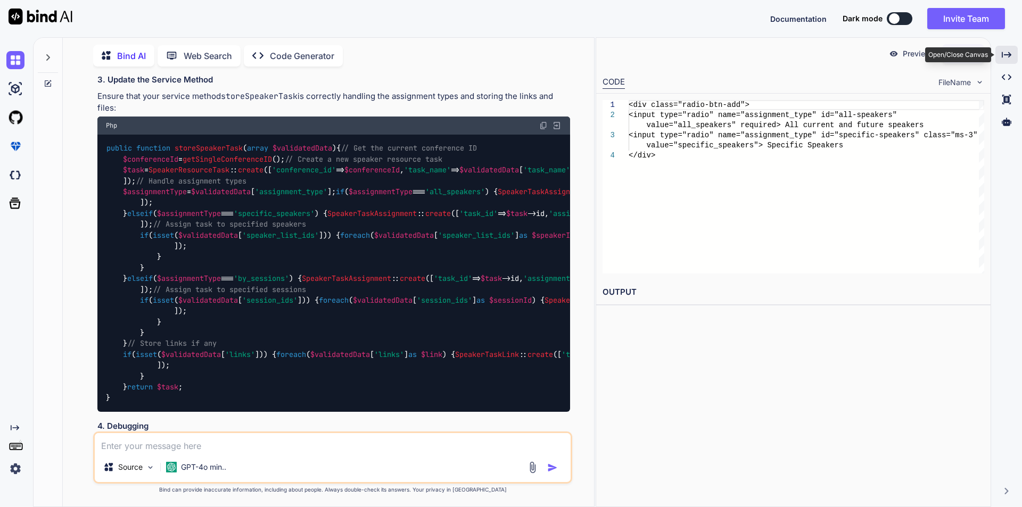
click at [1002, 52] on icon "Created with Pixso." at bounding box center [1007, 55] width 10 height 10
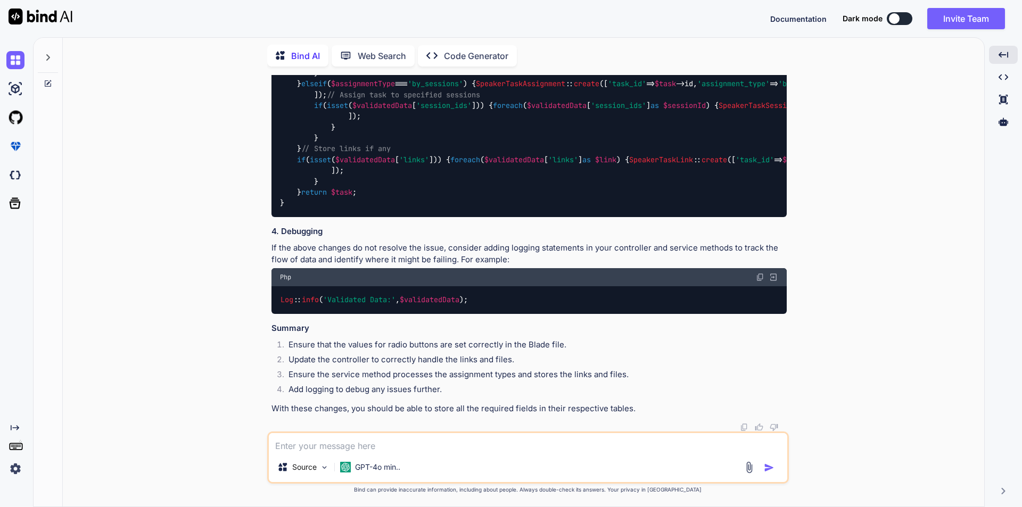
scroll to position [6735, 0]
drag, startPoint x: 410, startPoint y: 237, endPoint x: 474, endPoint y: 236, distance: 64.4
copy code "assignment_type"
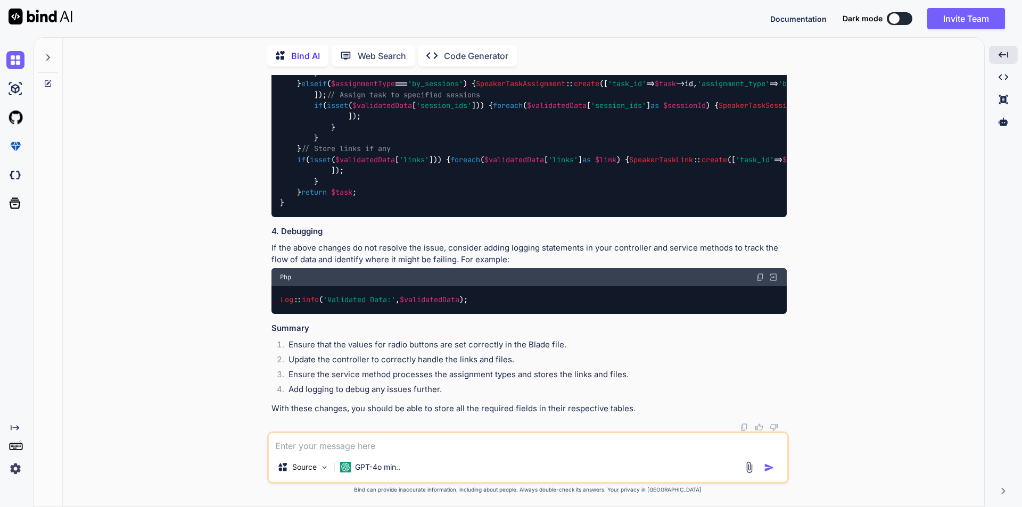
drag, startPoint x: 297, startPoint y: 235, endPoint x: 777, endPoint y: 249, distance: 480.4
copy code "<input type="radio" name="assignment_type" id="all-speakers" value="all_speaker…"
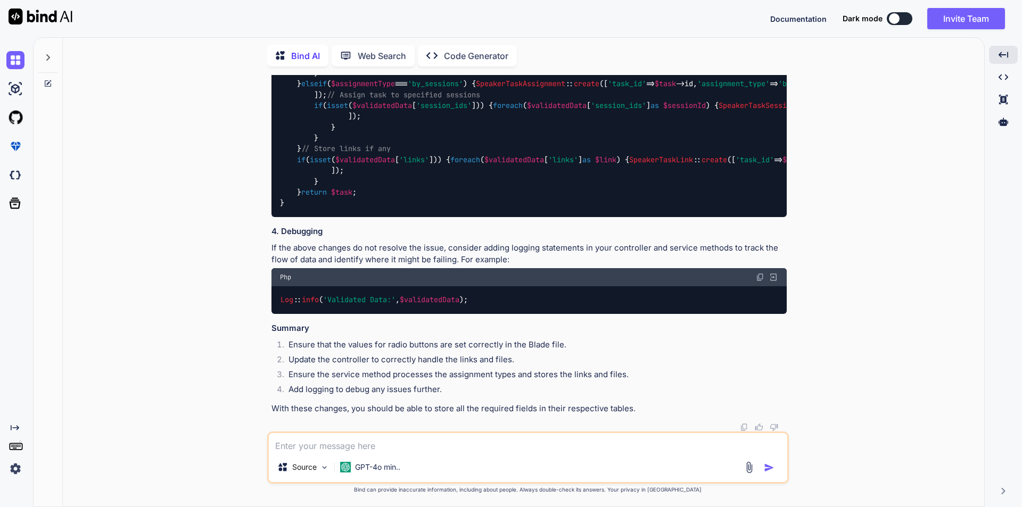
scroll to position [7533, 0]
drag, startPoint x: 281, startPoint y: 137, endPoint x: 294, endPoint y: 228, distance: 92.0
click at [294, 209] on code "public function storeSpeakerTask ( array $validatedData ) { // Get the current …" at bounding box center [912, 78] width 1265 height 261
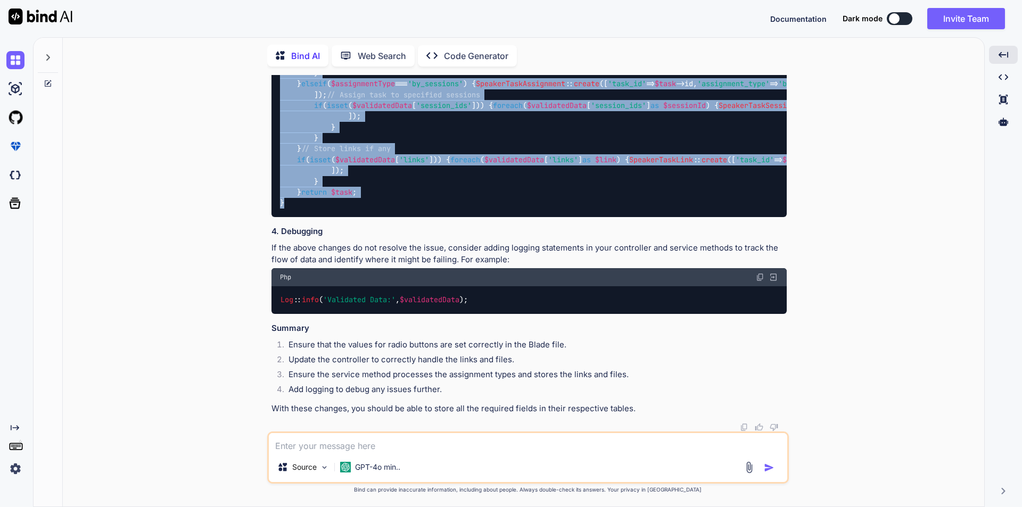
click at [289, 217] on div "public function storeSpeakerTask ( array $validatedData ) { // Get the current …" at bounding box center [528, 78] width 515 height 277
copy code "public function storeSpeakerTask ( array $validatedData ) { // Get the current …"
